Goal: Check status: Check status

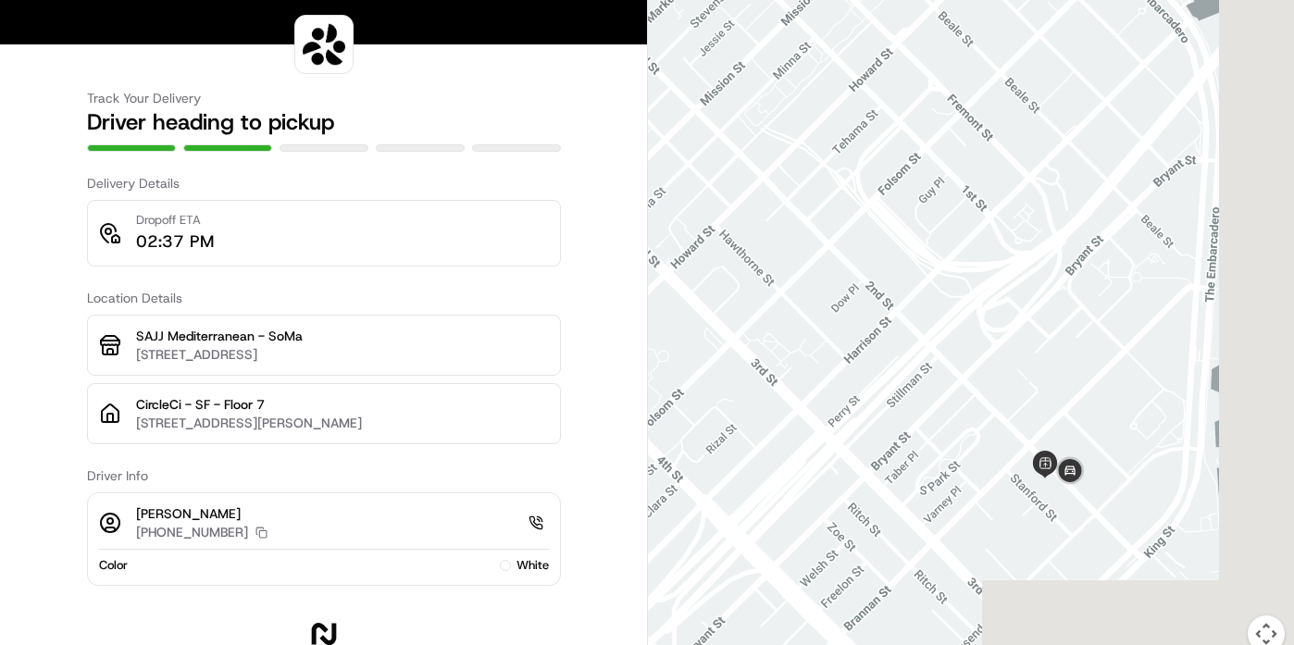
drag, startPoint x: 1169, startPoint y: 350, endPoint x: 956, endPoint y: 213, distance: 254.0
click at [956, 213] on div at bounding box center [971, 337] width 646 height 675
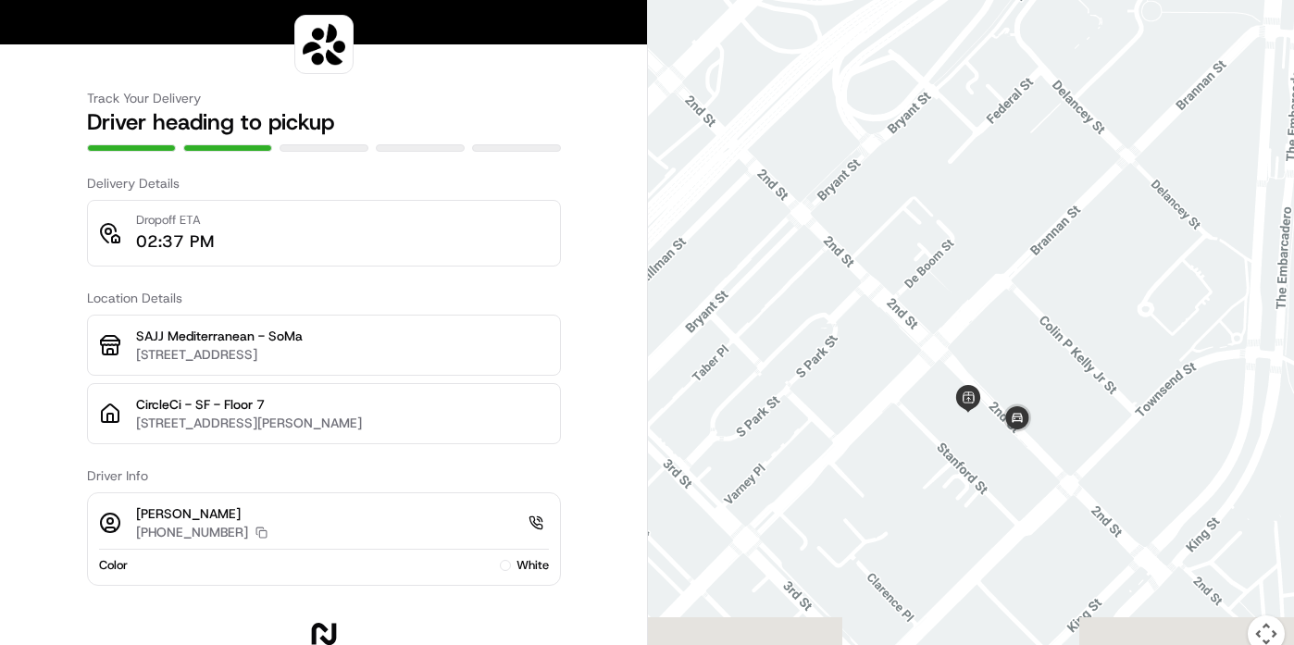
drag, startPoint x: 976, startPoint y: 426, endPoint x: 980, endPoint y: 337, distance: 89.0
click at [980, 337] on div at bounding box center [971, 337] width 646 height 675
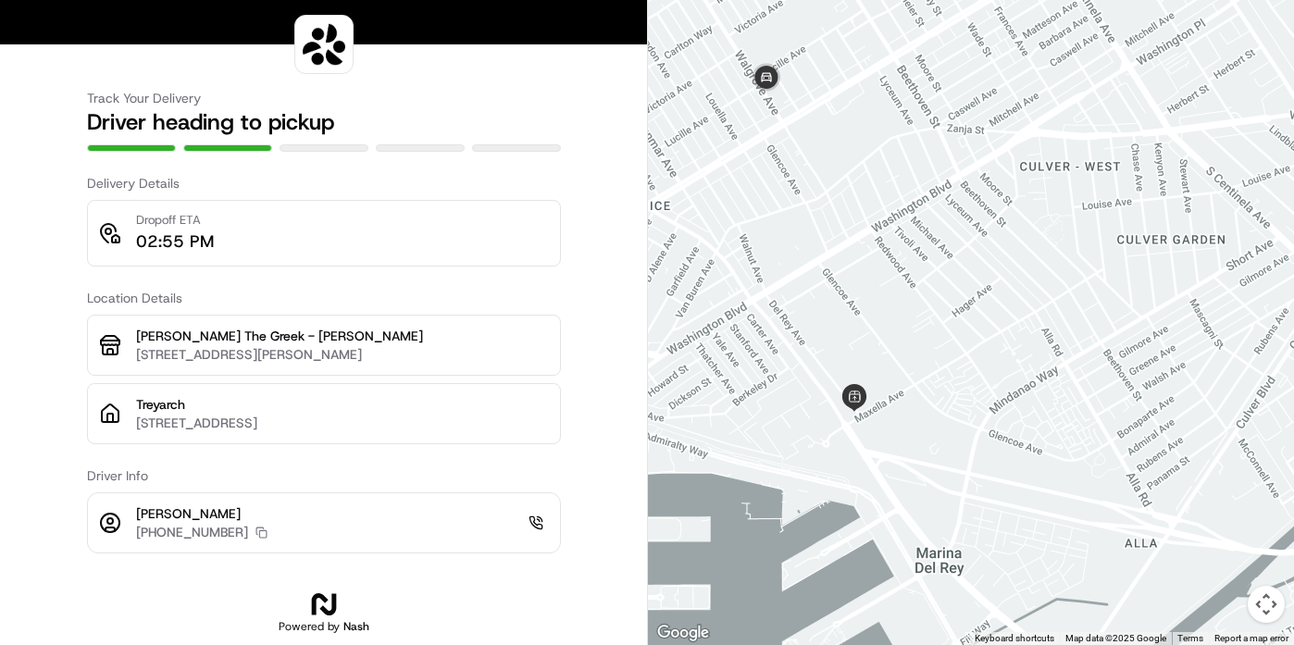
drag, startPoint x: 725, startPoint y: 91, endPoint x: 820, endPoint y: 143, distance: 108.6
click at [820, 143] on div at bounding box center [971, 322] width 646 height 645
